Goal: Obtain resource: Obtain resource

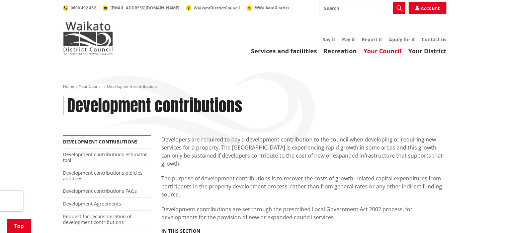
scroll to position [134, 0]
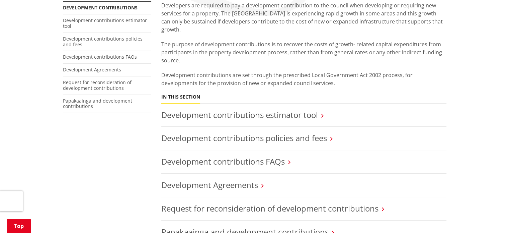
click at [319, 110] on h3 "Development contributions estimator tool" at bounding box center [303, 115] width 285 height 10
click at [300, 109] on link "Development contributions estimator tool" at bounding box center [239, 114] width 157 height 11
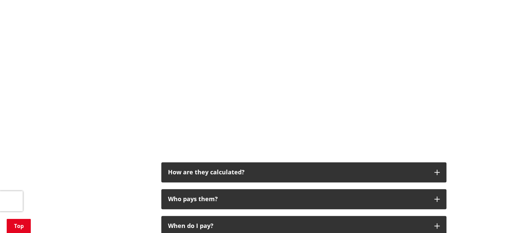
scroll to position [402, 0]
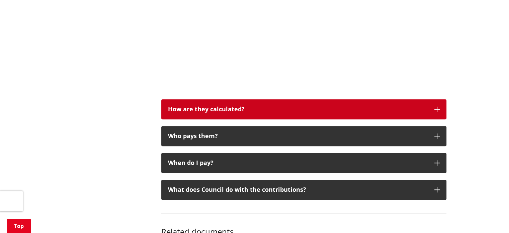
click at [252, 109] on div "How are they calculated?" at bounding box center [298, 109] width 260 height 7
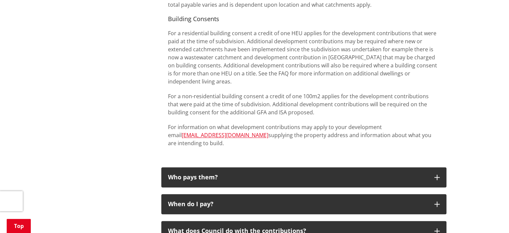
scroll to position [837, 0]
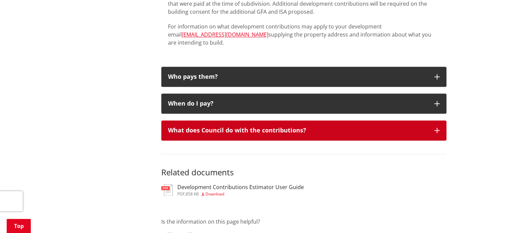
click at [229, 127] on div "What does Council do with the contributions?" at bounding box center [298, 130] width 260 height 7
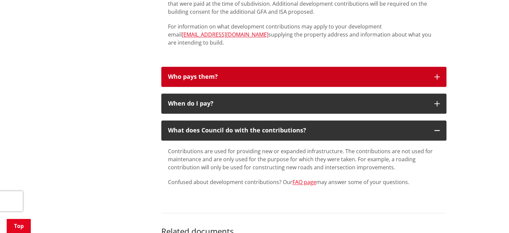
click at [203, 67] on button "Who pays them?" at bounding box center [303, 77] width 285 height 20
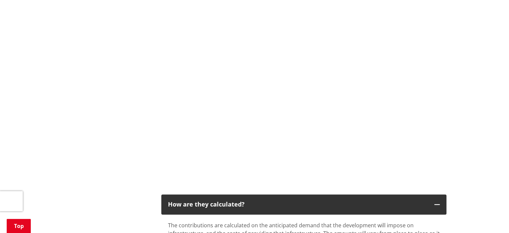
scroll to position [234, 0]
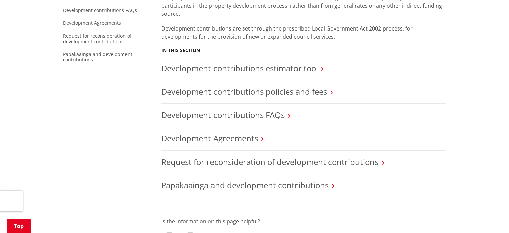
scroll to position [201, 0]
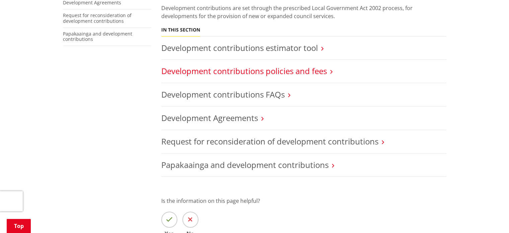
click at [322, 67] on link "Development contributions policies and fees" at bounding box center [244, 70] width 166 height 11
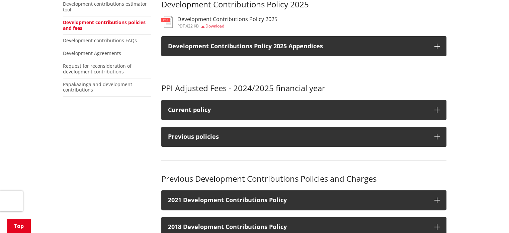
scroll to position [100, 0]
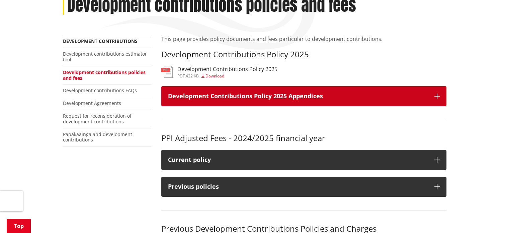
click at [270, 99] on h3 "Development Contributions Policy 2025 Appendices" at bounding box center [298, 96] width 260 height 7
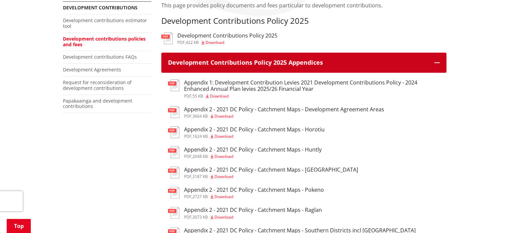
scroll to position [167, 0]
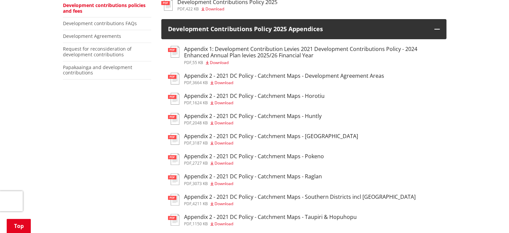
click at [227, 166] on span "Download" at bounding box center [224, 163] width 19 height 6
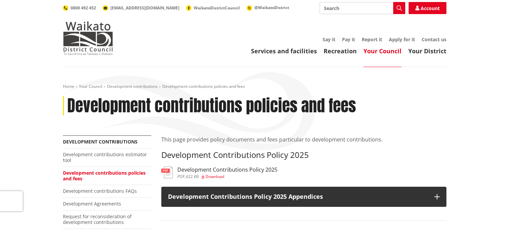
scroll to position [167, 0]
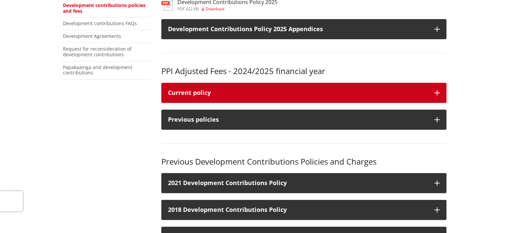
click at [239, 93] on div "Current policy" at bounding box center [298, 92] width 260 height 7
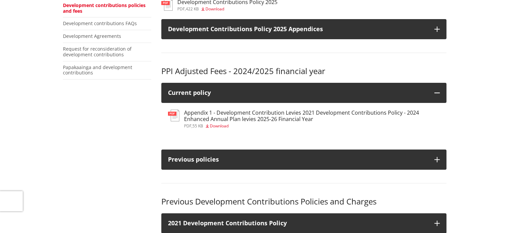
click at [368, 112] on h3 "Appendix 1 - Development Contribution Levies 2021 Development Contributions Pol…" at bounding box center [312, 115] width 256 height 13
